Goal: Task Accomplishment & Management: Use online tool/utility

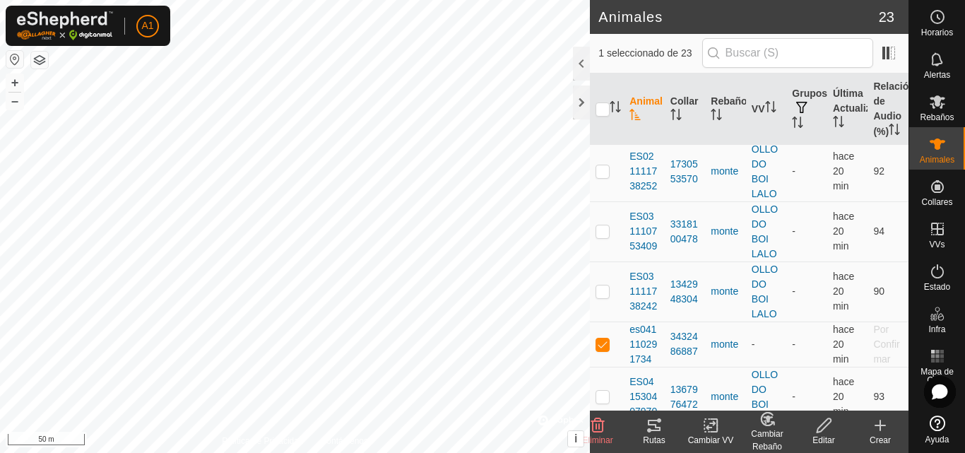
scroll to position [494, 0]
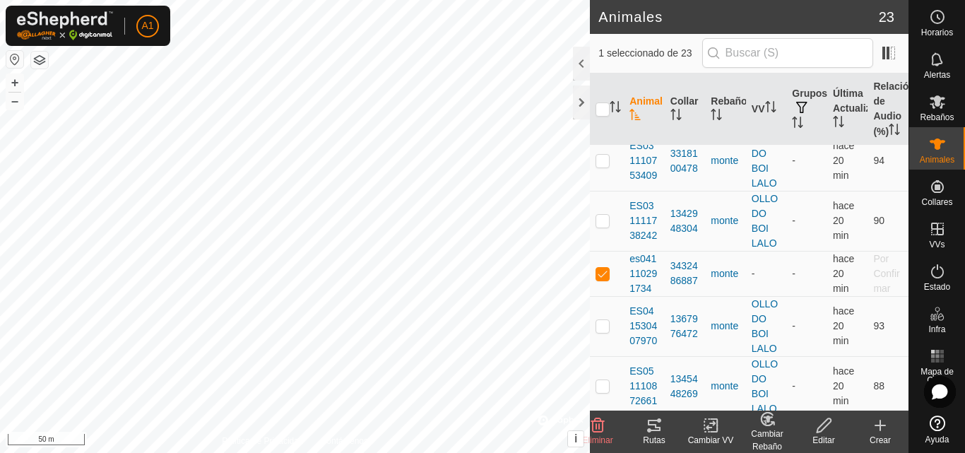
click at [703, 427] on icon at bounding box center [711, 425] width 18 height 17
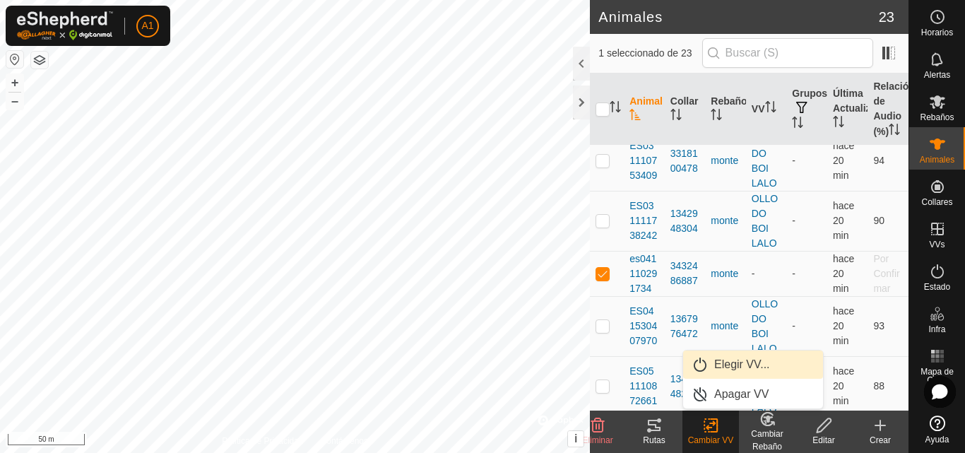
click at [730, 358] on link "Elegir VV..." at bounding box center [753, 364] width 140 height 28
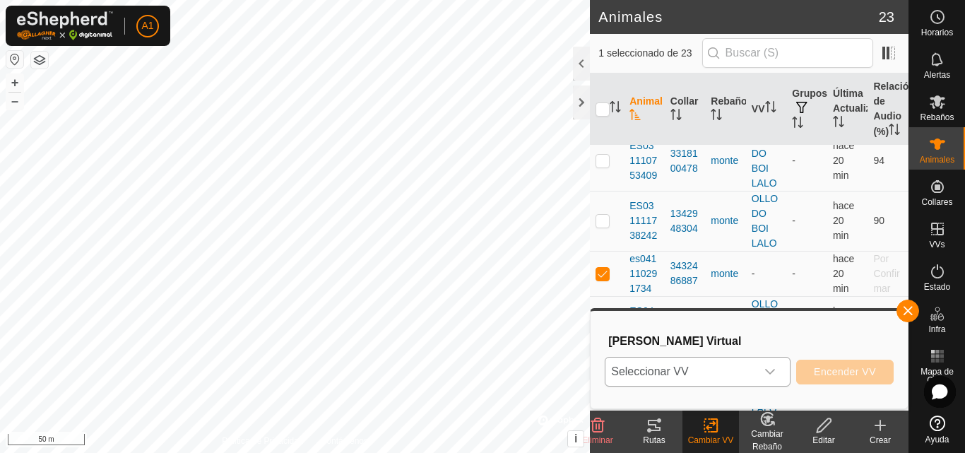
click at [770, 368] on icon "dropdown trigger" at bounding box center [769, 371] width 11 height 11
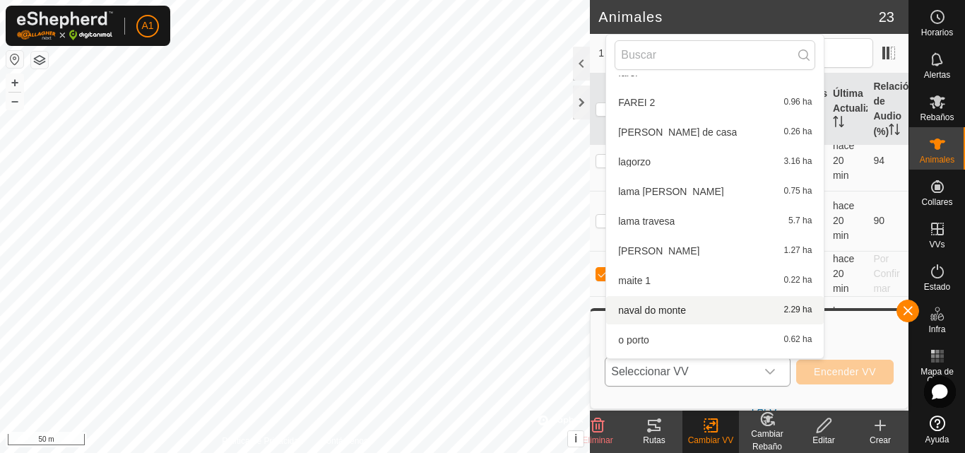
scroll to position [298, 0]
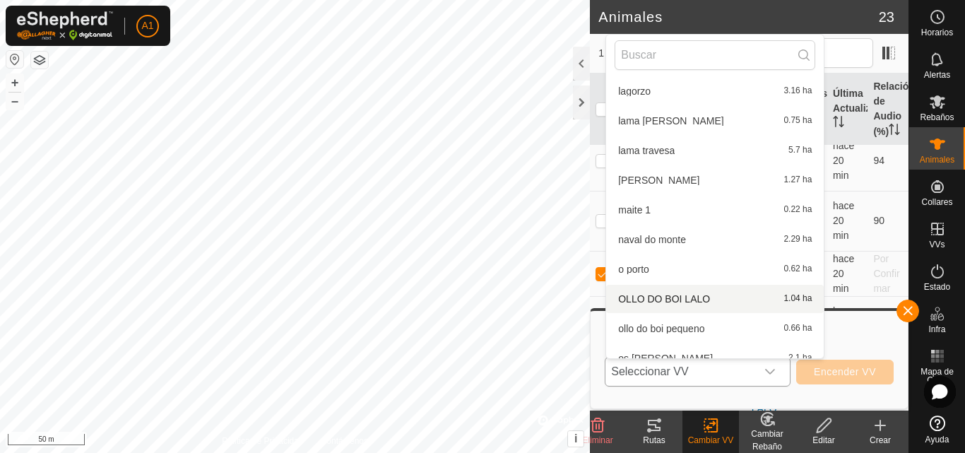
click at [692, 293] on li "OLLO DO BOI LALO 1.04 ha" at bounding box center [714, 299] width 217 height 28
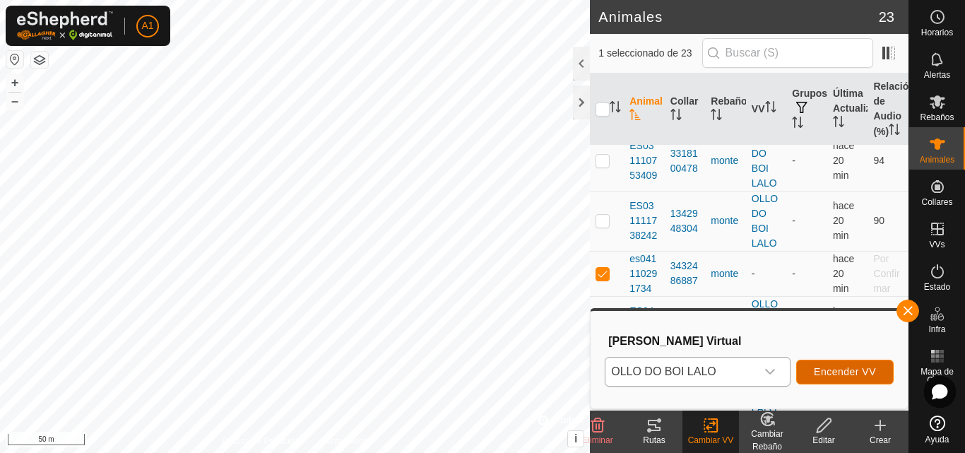
click at [848, 371] on span "Encender VV" at bounding box center [844, 371] width 62 height 11
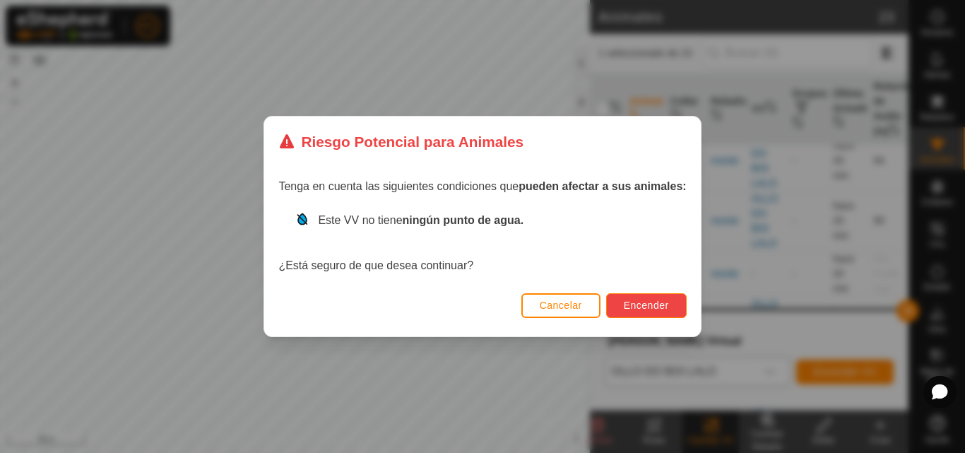
click at [657, 302] on span "Encender" at bounding box center [646, 304] width 45 height 11
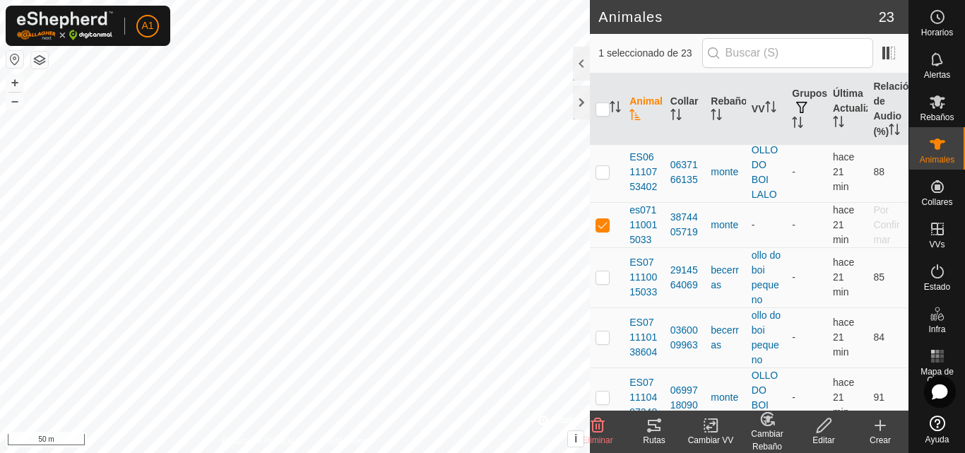
scroll to position [847, 0]
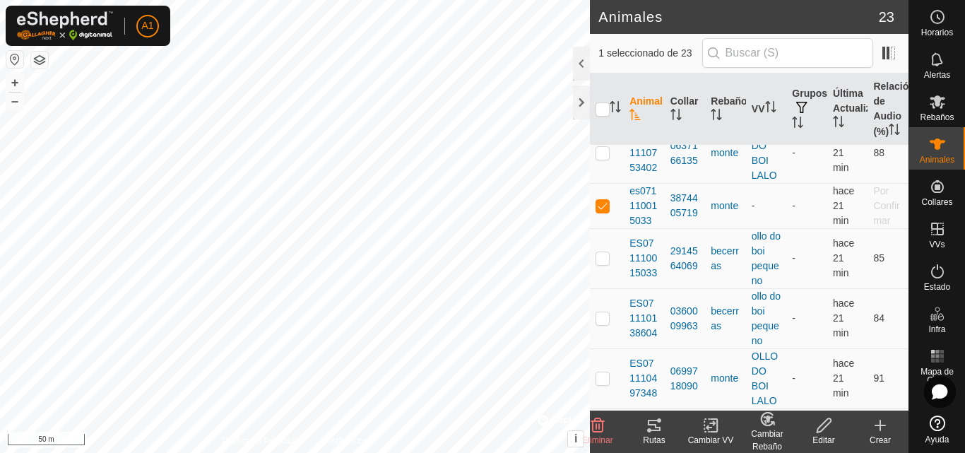
click at [707, 426] on icon at bounding box center [710, 425] width 10 height 9
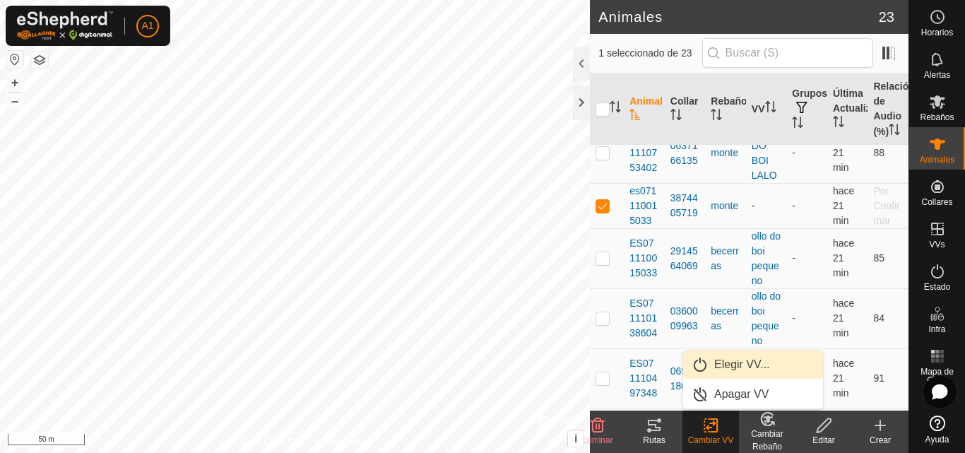
click at [734, 362] on link "Elegir VV..." at bounding box center [753, 364] width 140 height 28
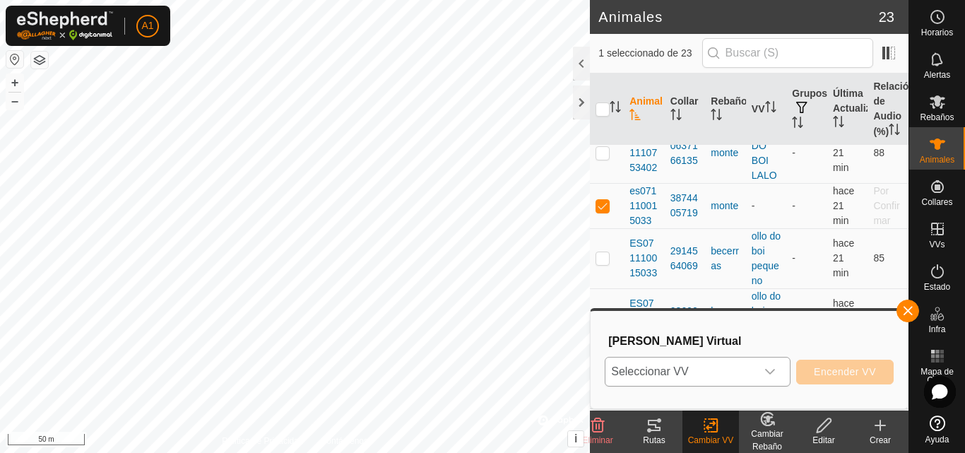
click at [766, 366] on icon "dropdown trigger" at bounding box center [769, 371] width 11 height 11
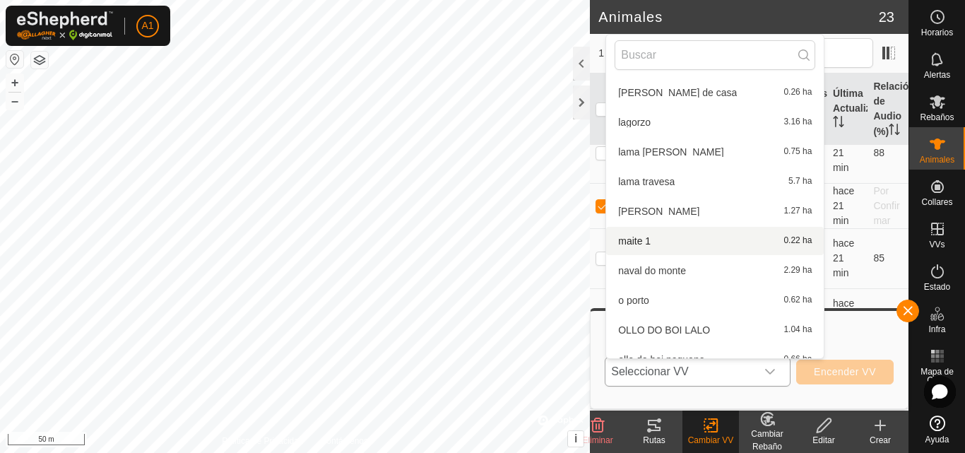
scroll to position [298, 0]
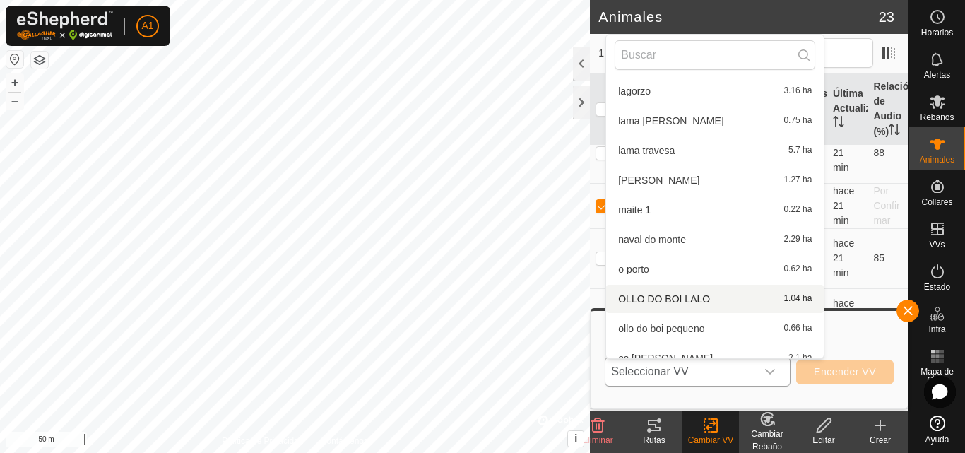
click at [698, 293] on li "OLLO DO BOI LALO 1.04 ha" at bounding box center [714, 299] width 217 height 28
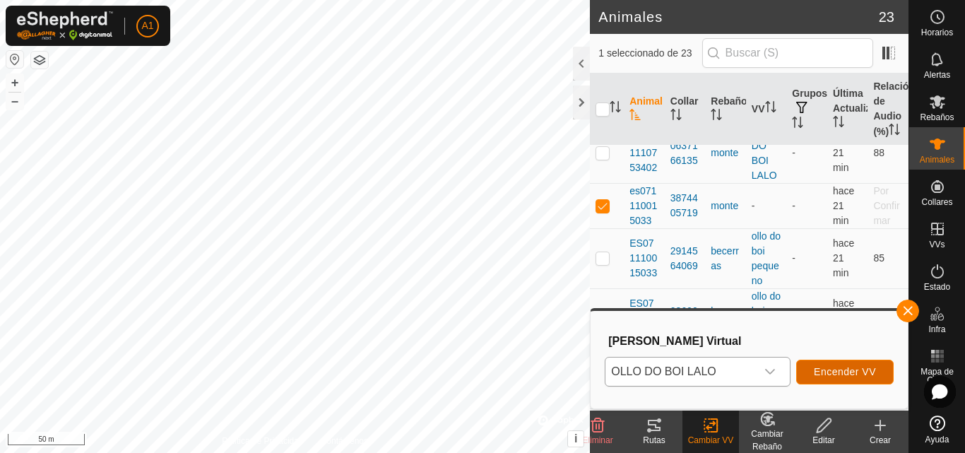
click at [840, 370] on span "Encender VV" at bounding box center [844, 371] width 62 height 11
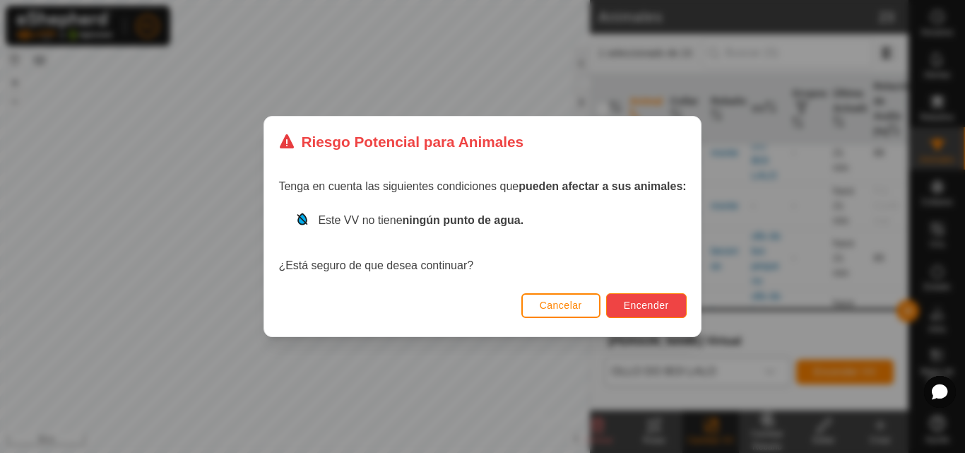
click at [645, 301] on span "Encender" at bounding box center [646, 304] width 45 height 11
